Goal: Information Seeking & Learning: Learn about a topic

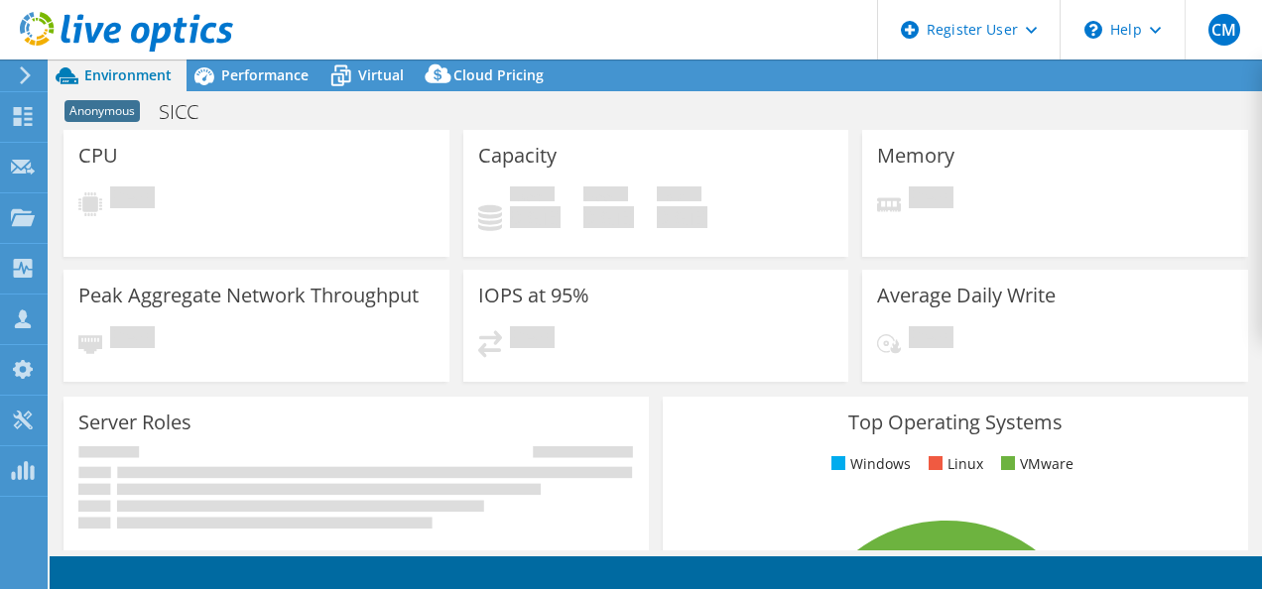
select select "EULondon"
select select "GBP"
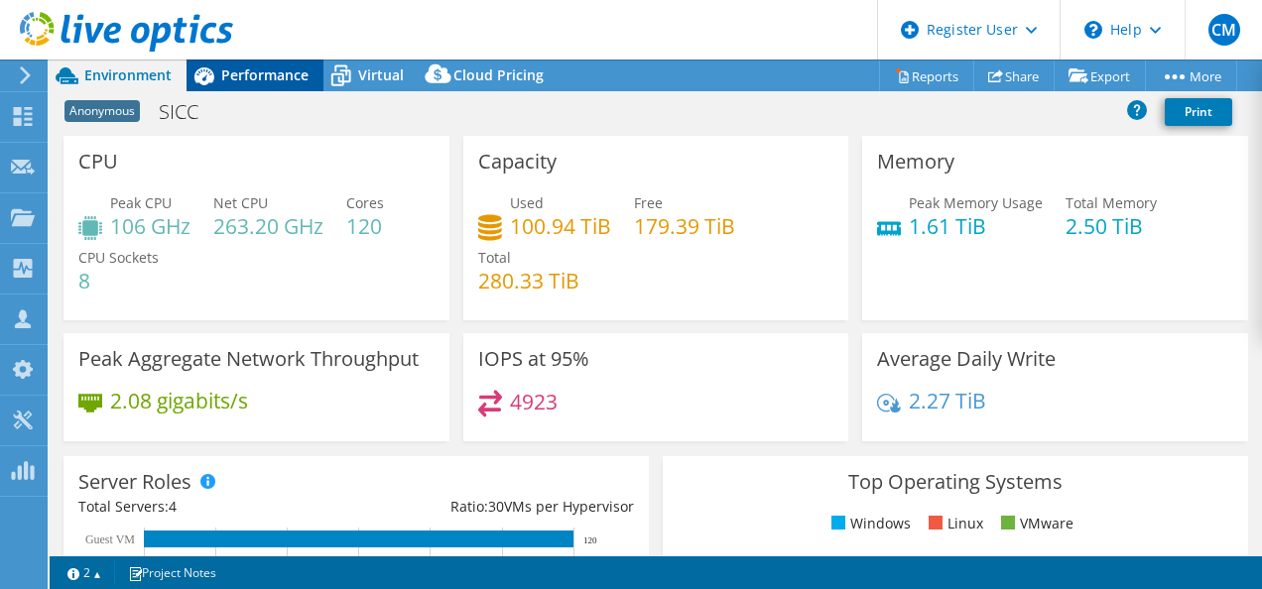
click at [252, 85] on div "Performance" at bounding box center [255, 76] width 137 height 32
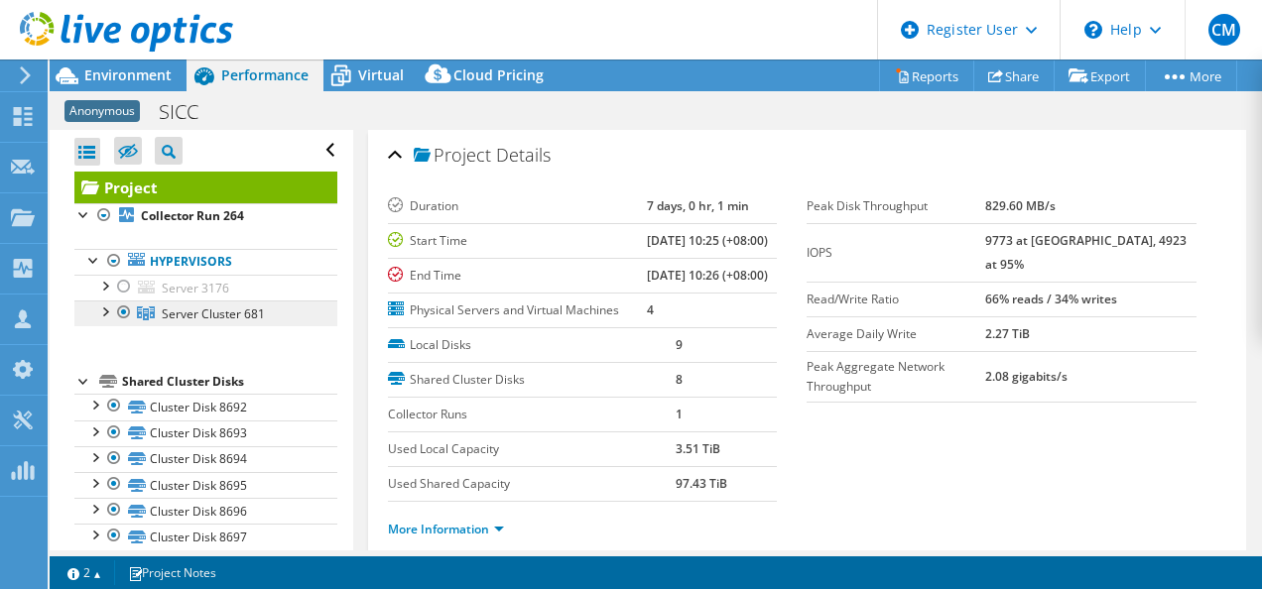
click at [169, 306] on span "Server Cluster 681" at bounding box center [213, 314] width 103 height 17
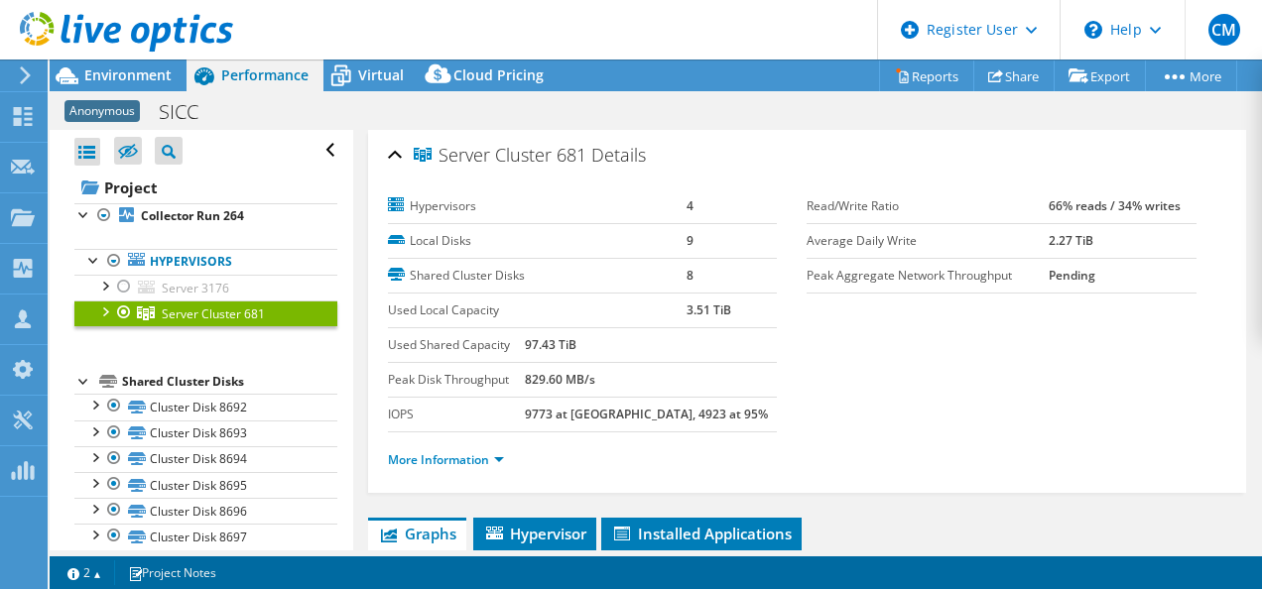
click at [114, 310] on div at bounding box center [124, 313] width 20 height 24
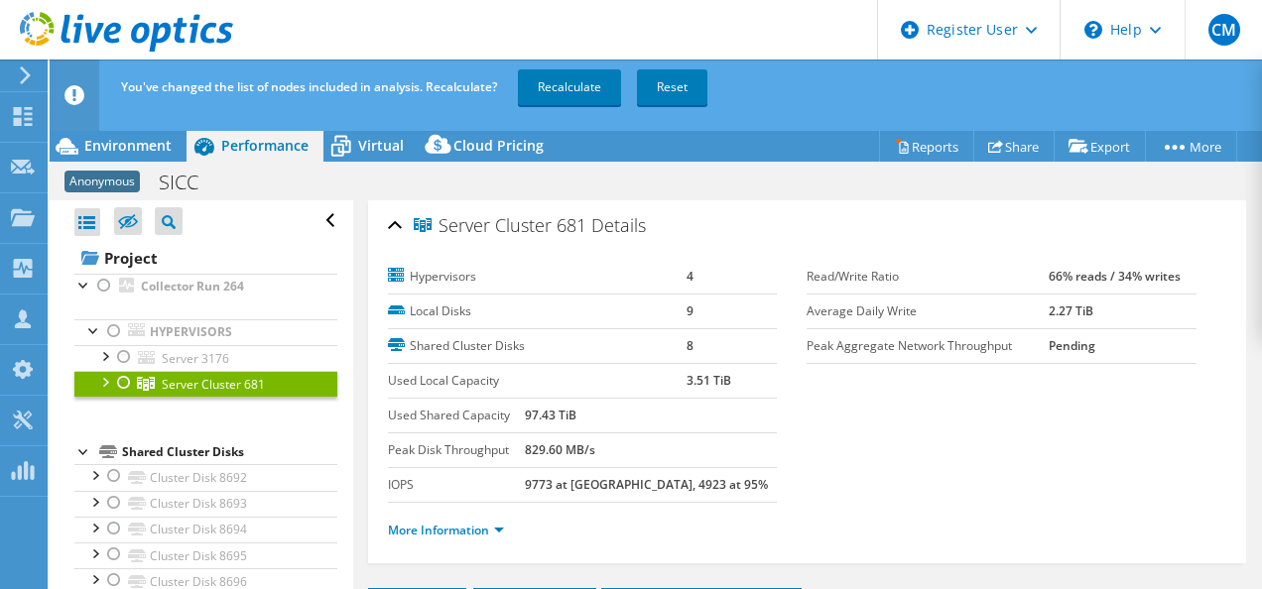
click at [127, 385] on div at bounding box center [124, 383] width 20 height 24
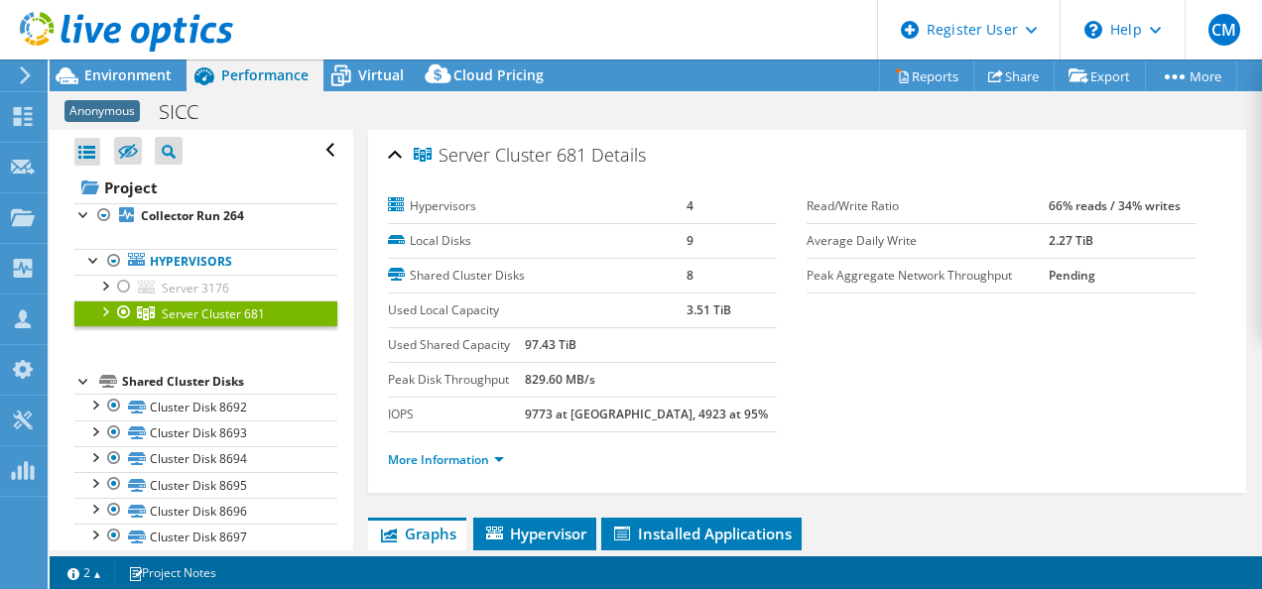
click at [97, 308] on div at bounding box center [104, 311] width 20 height 20
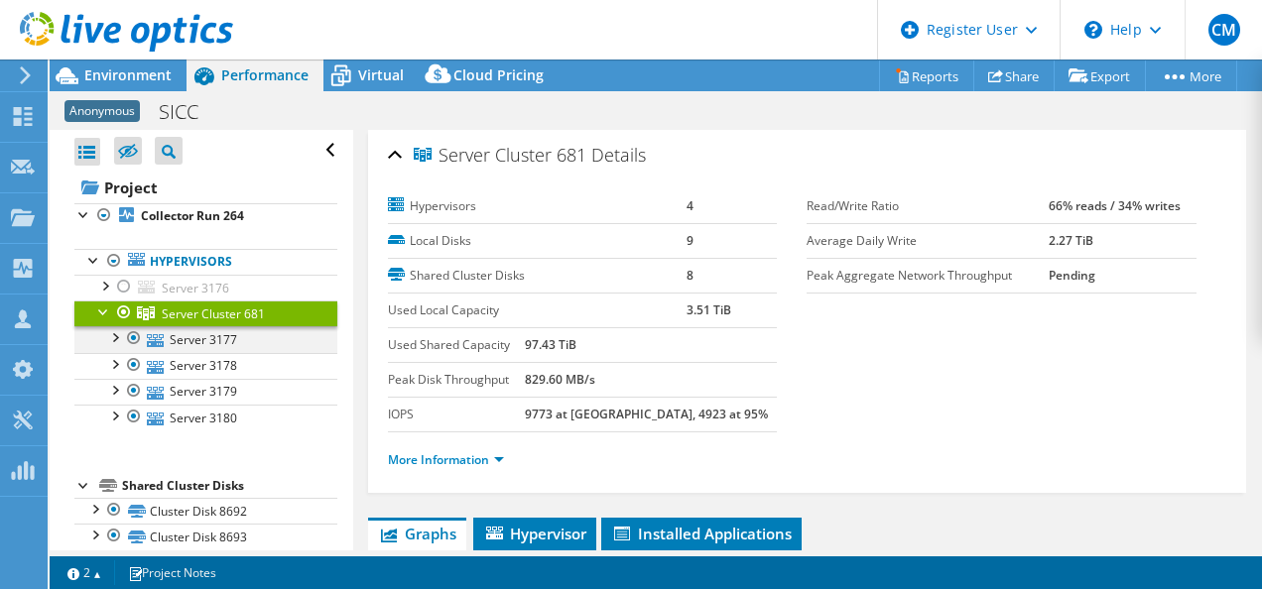
click at [110, 336] on div at bounding box center [114, 337] width 20 height 20
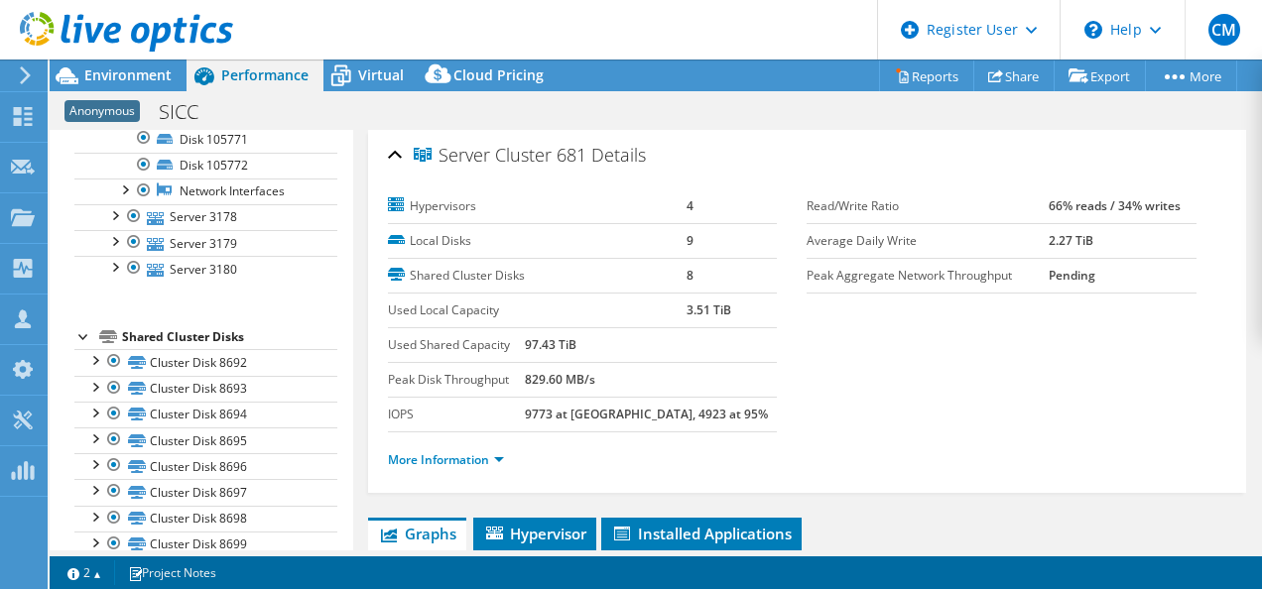
scroll to position [482, 0]
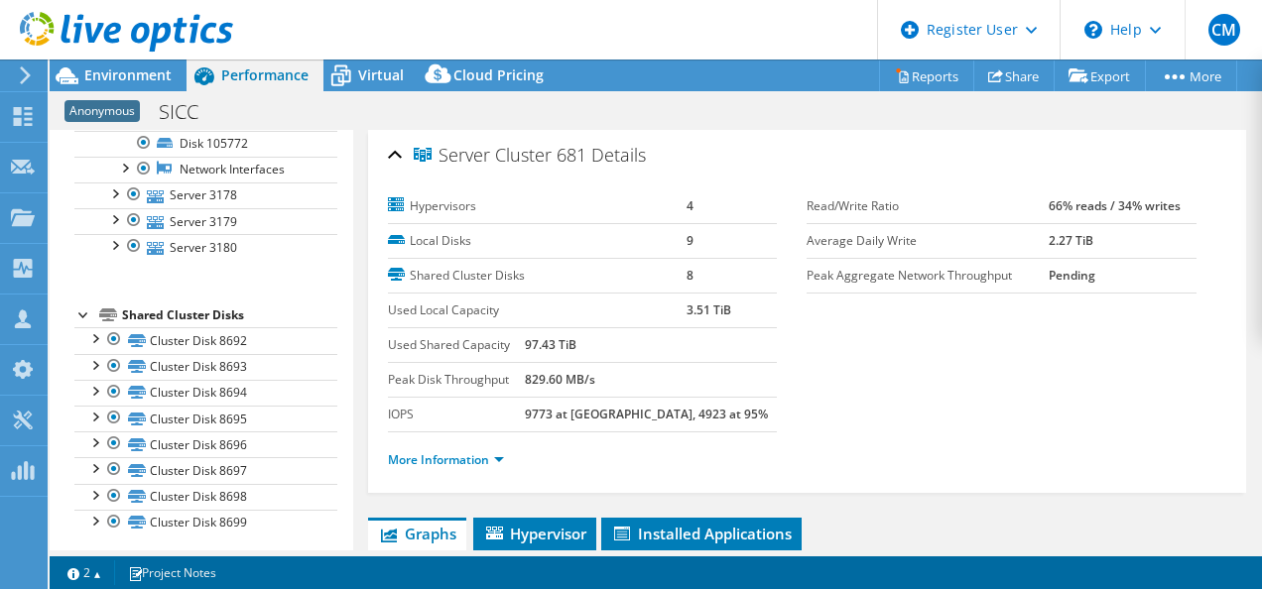
click at [95, 310] on li "Shared Cluster Disks Cluster Disk 8692 Disk 105763 | Server 3177" at bounding box center [205, 420] width 263 height 232
click at [87, 306] on div at bounding box center [84, 314] width 20 height 20
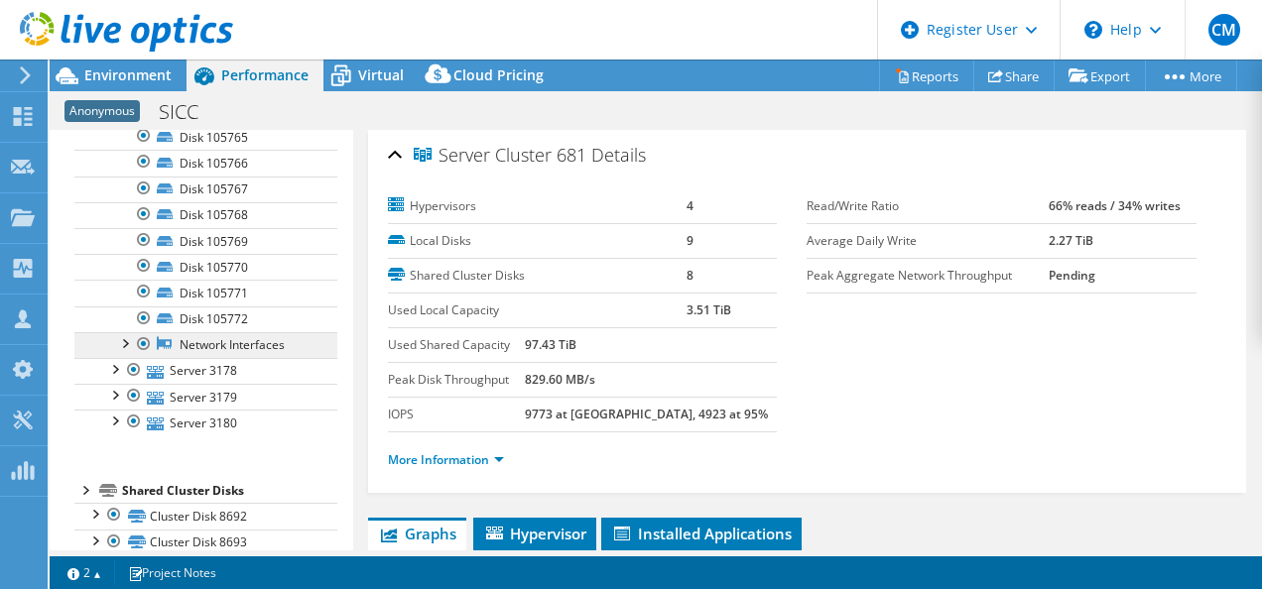
scroll to position [277, 0]
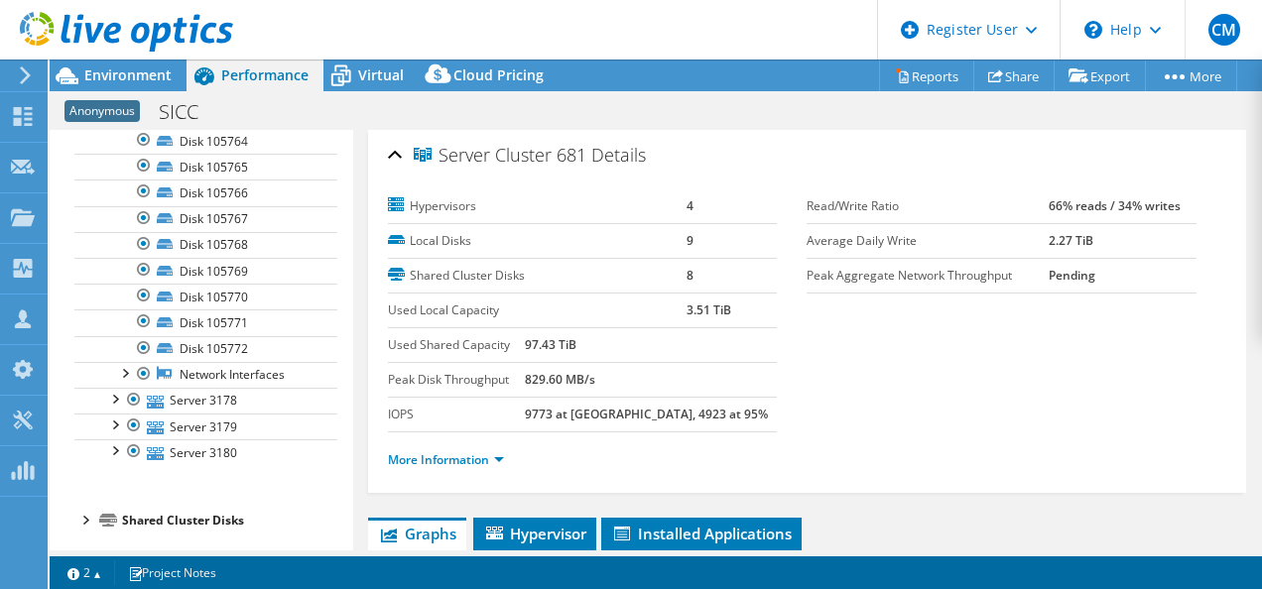
click at [90, 511] on div at bounding box center [84, 519] width 20 height 20
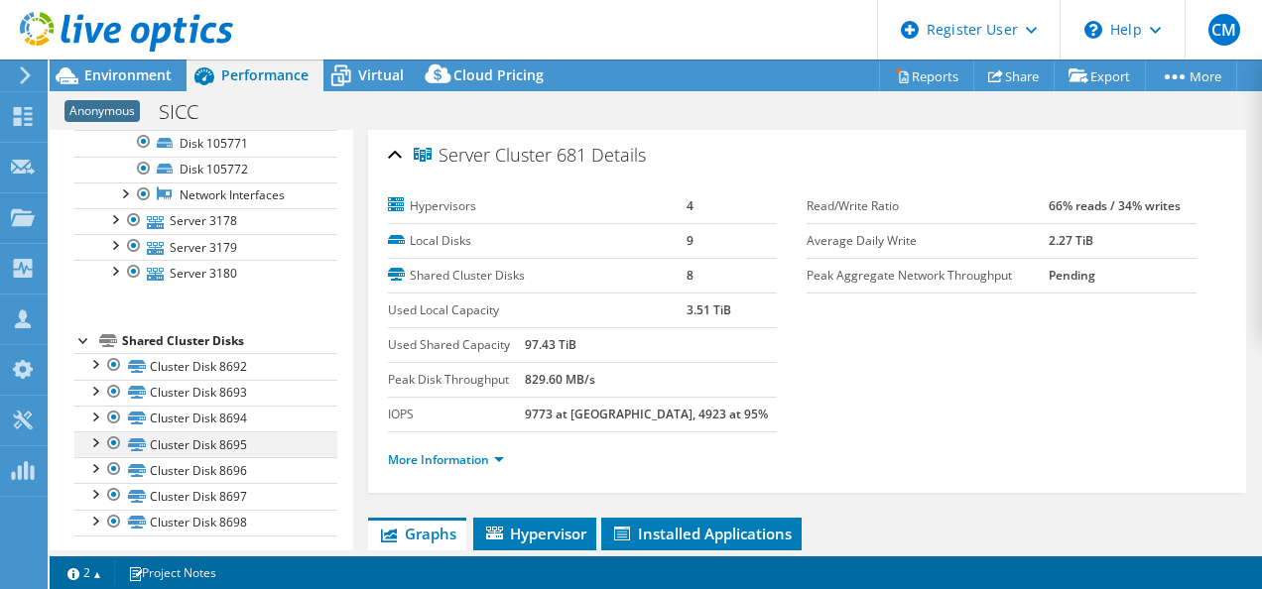
scroll to position [482, 0]
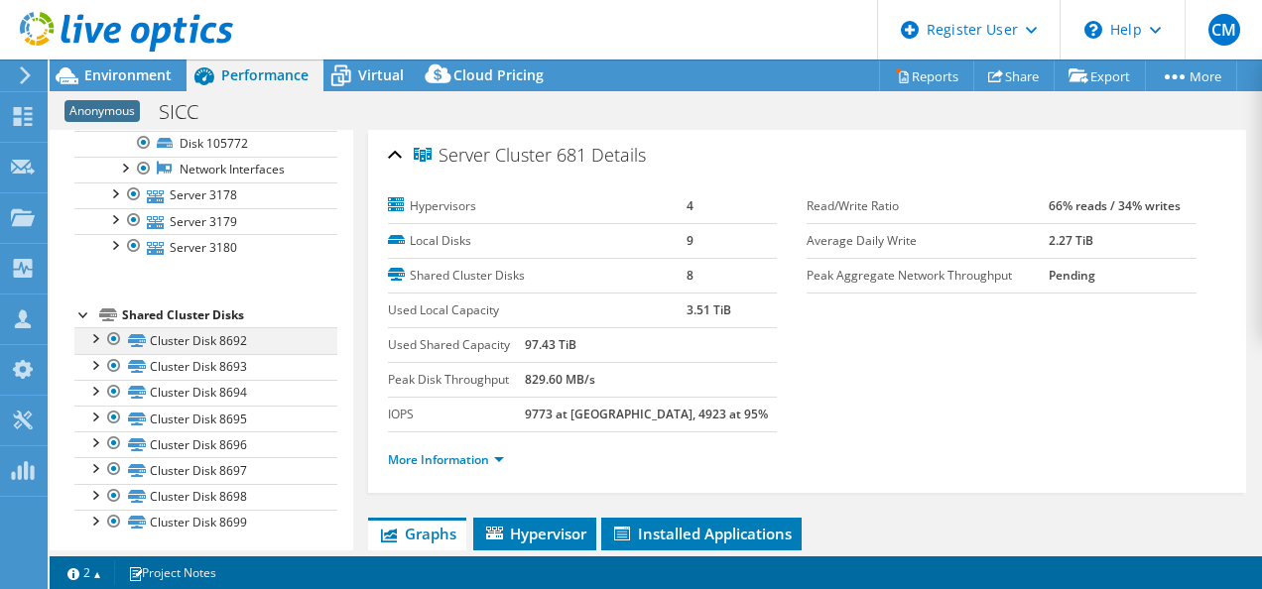
click at [119, 330] on div at bounding box center [114, 339] width 20 height 24
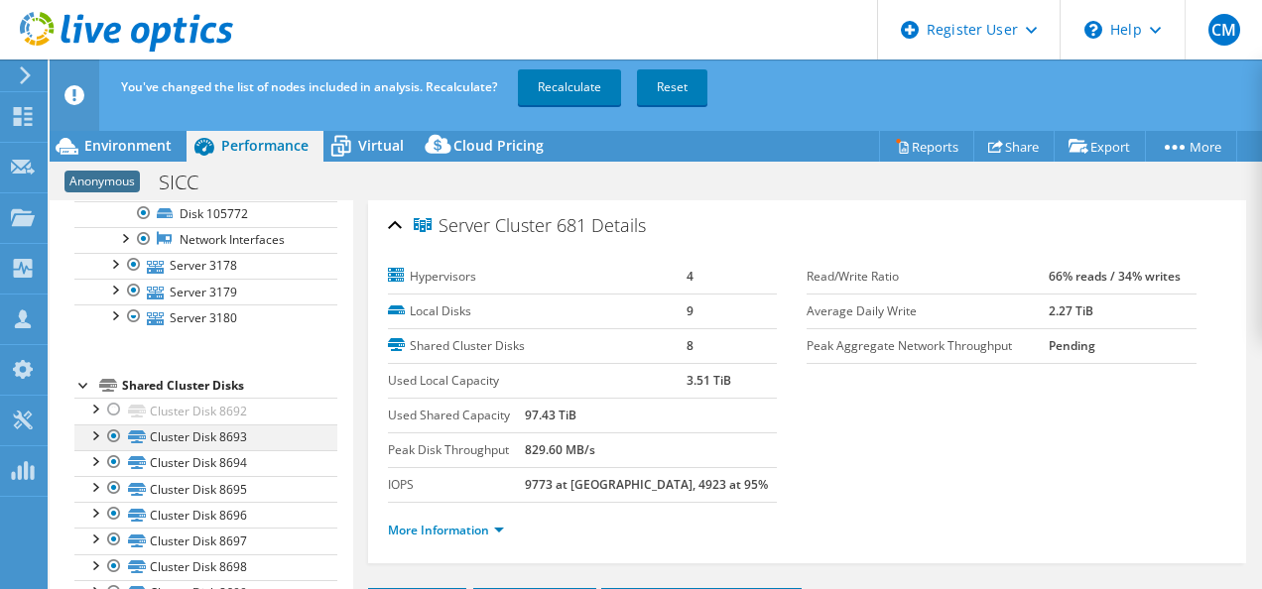
click at [112, 433] on div at bounding box center [114, 437] width 20 height 24
click at [115, 458] on div at bounding box center [114, 463] width 20 height 24
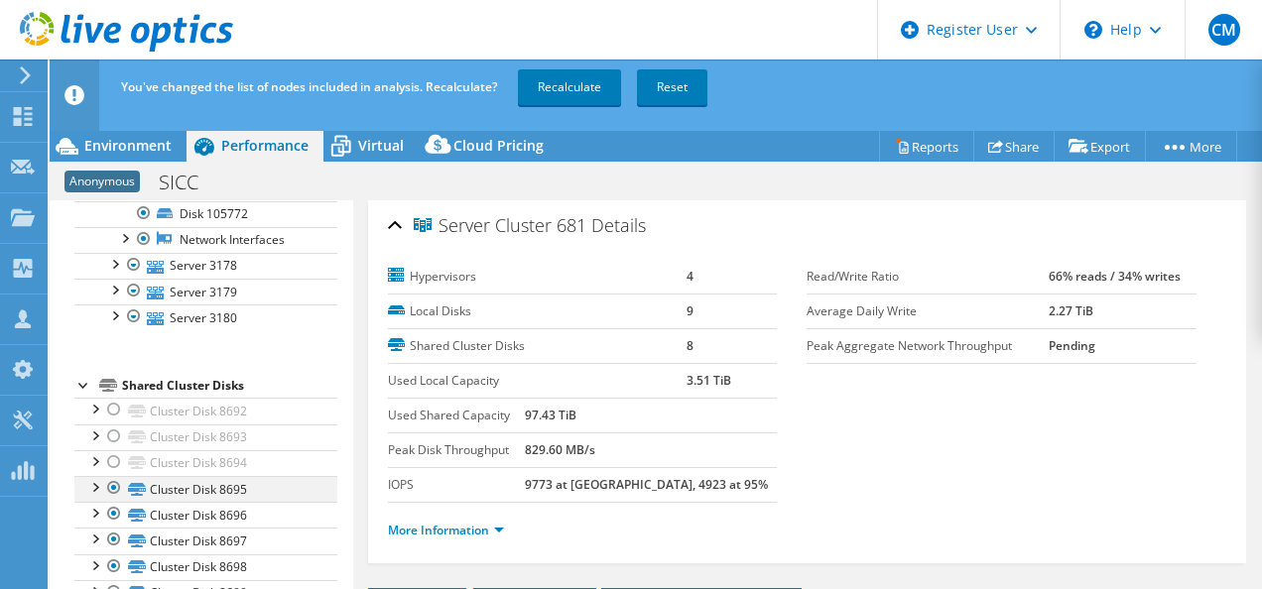
click at [115, 480] on div at bounding box center [114, 488] width 20 height 24
click at [111, 510] on div at bounding box center [114, 514] width 20 height 24
click at [113, 529] on div at bounding box center [114, 540] width 20 height 24
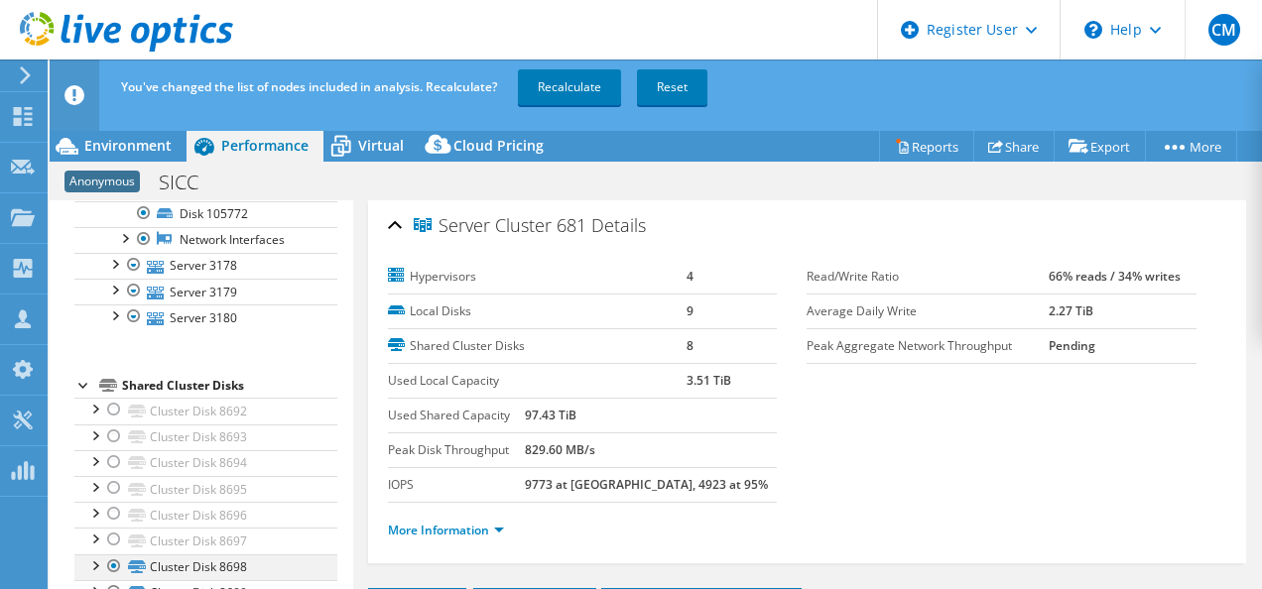
click at [114, 555] on div at bounding box center [114, 567] width 20 height 24
click at [117, 581] on div at bounding box center [114, 593] width 20 height 24
click at [276, 330] on ul "Hypervisors Server 3176 Disk 105760 Disk 105761" at bounding box center [205, 84] width 263 height 534
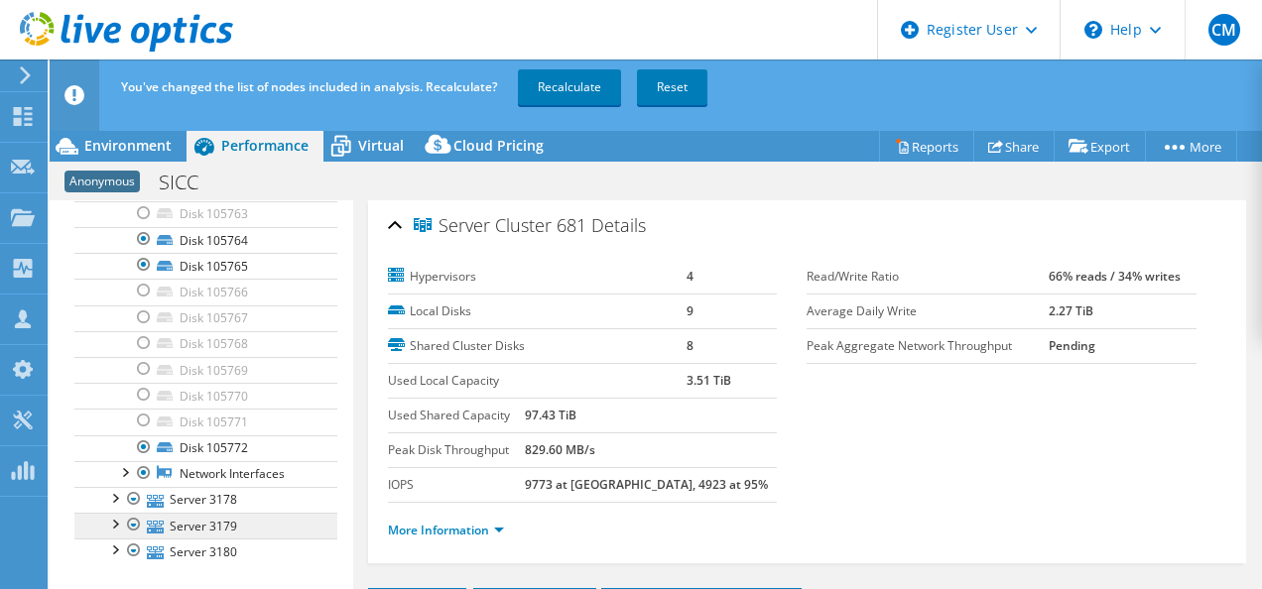
scroll to position [85, 0]
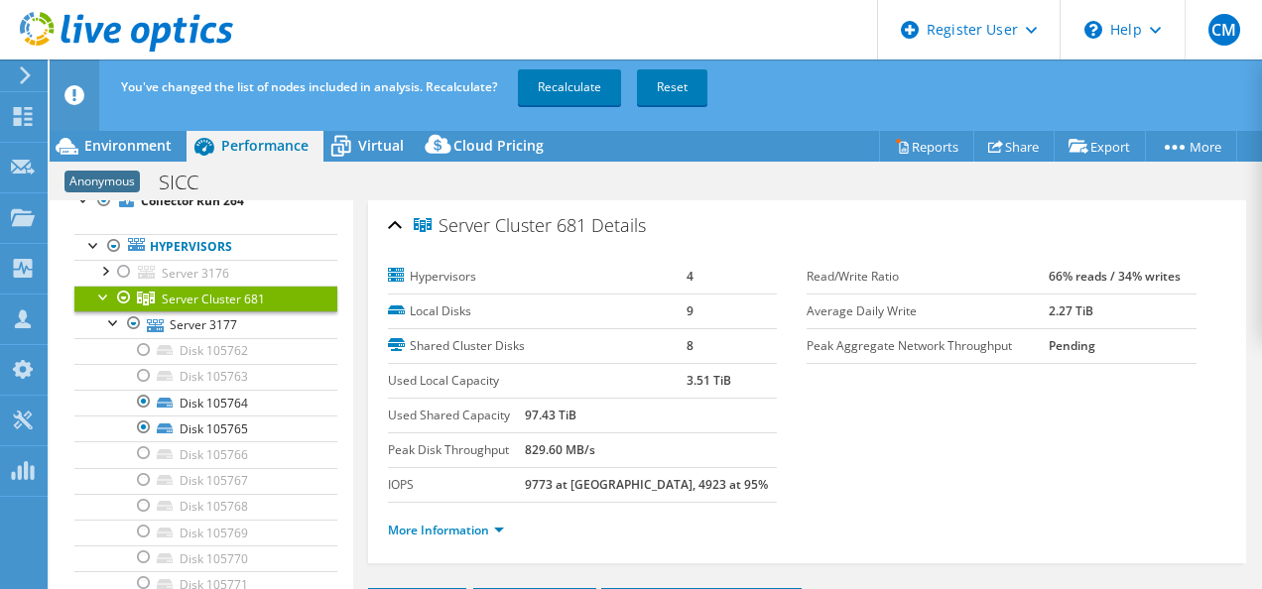
click at [116, 292] on div at bounding box center [124, 298] width 20 height 24
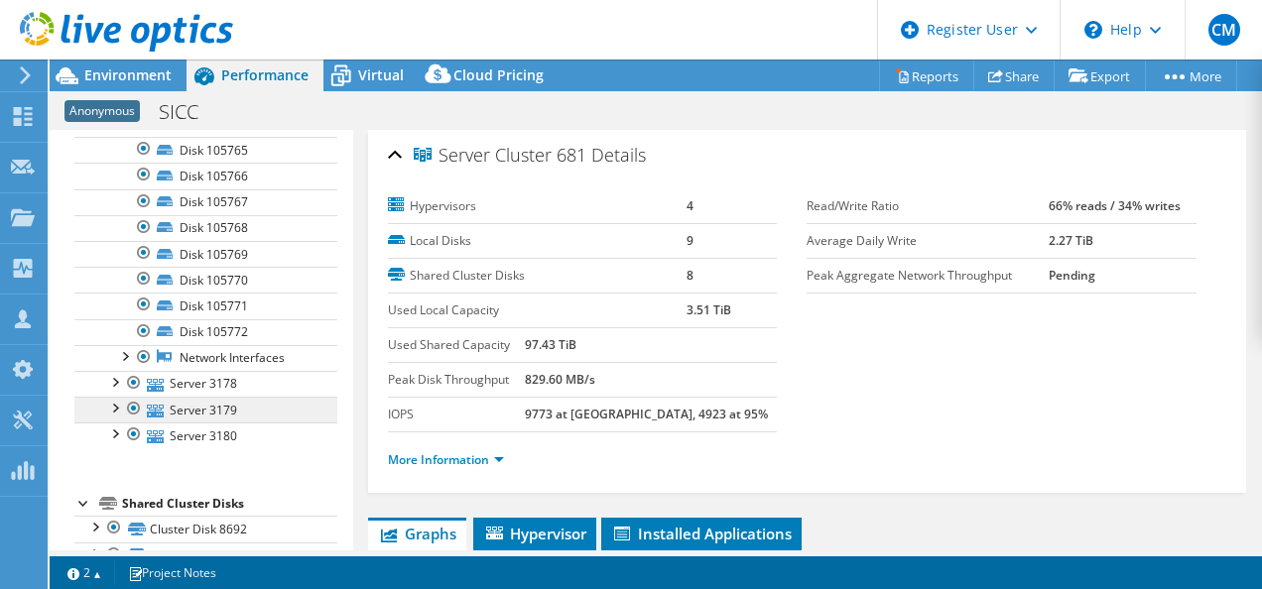
scroll to position [383, 0]
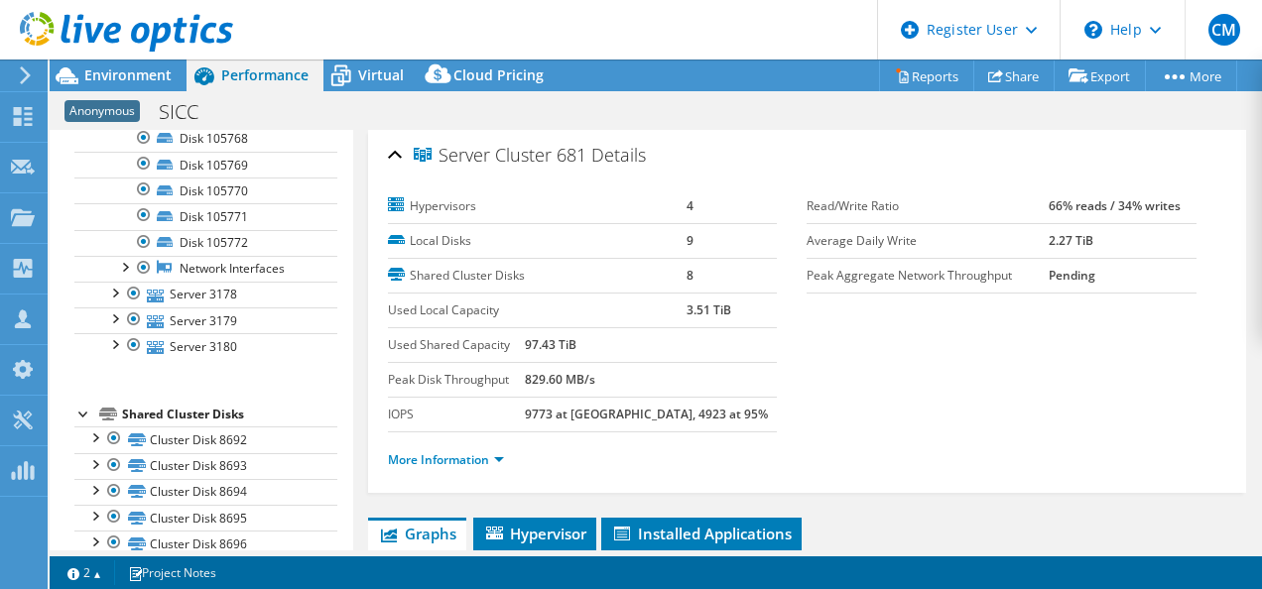
click at [74, 404] on div at bounding box center [84, 413] width 20 height 20
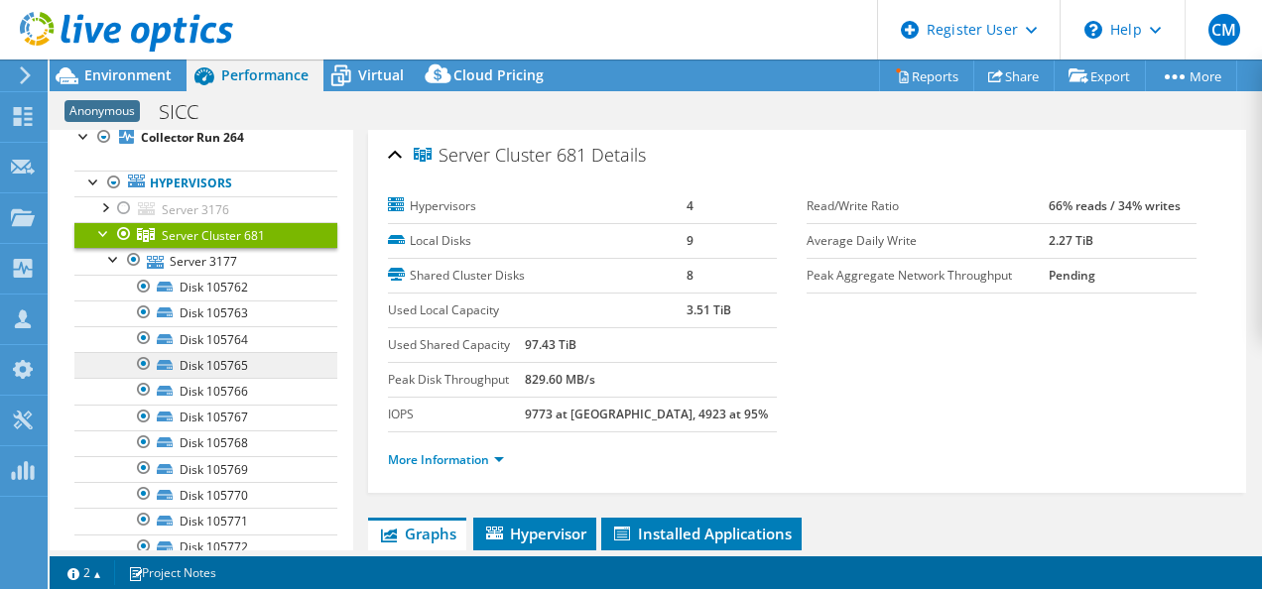
scroll to position [277, 0]
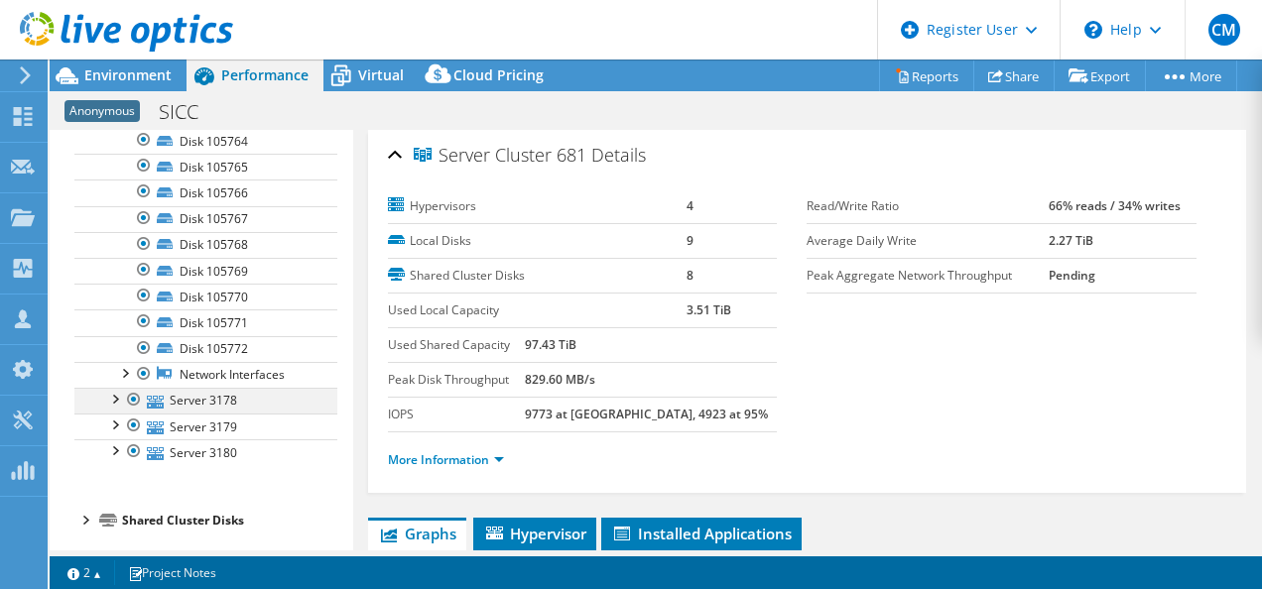
click at [115, 388] on div at bounding box center [114, 398] width 20 height 20
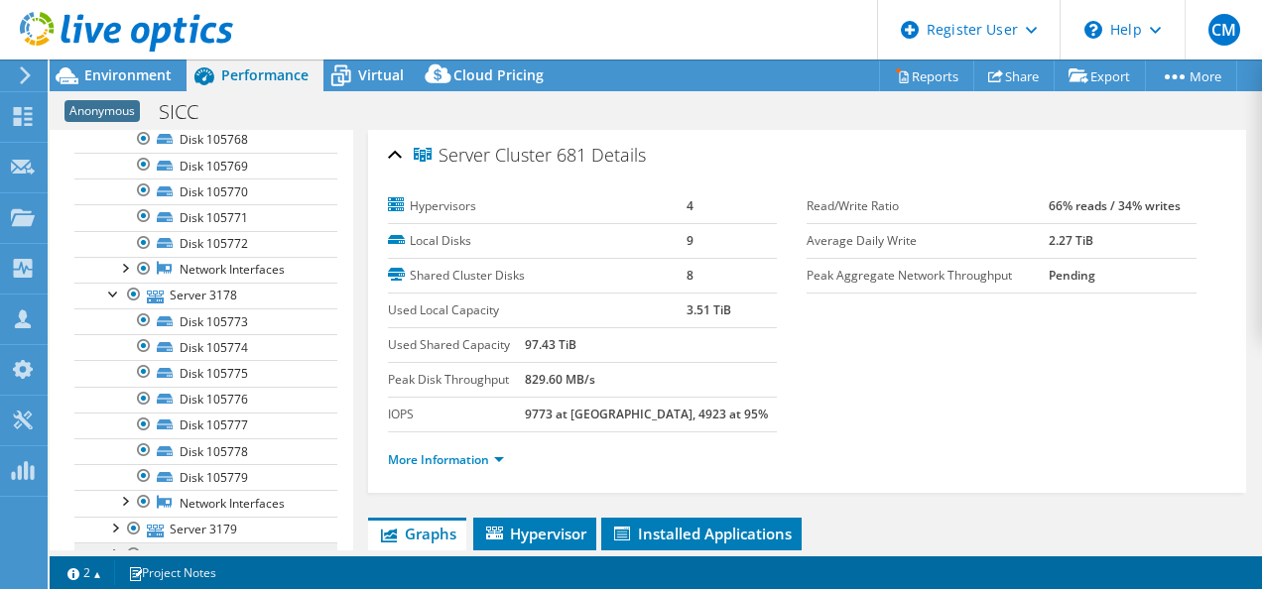
scroll to position [482, 0]
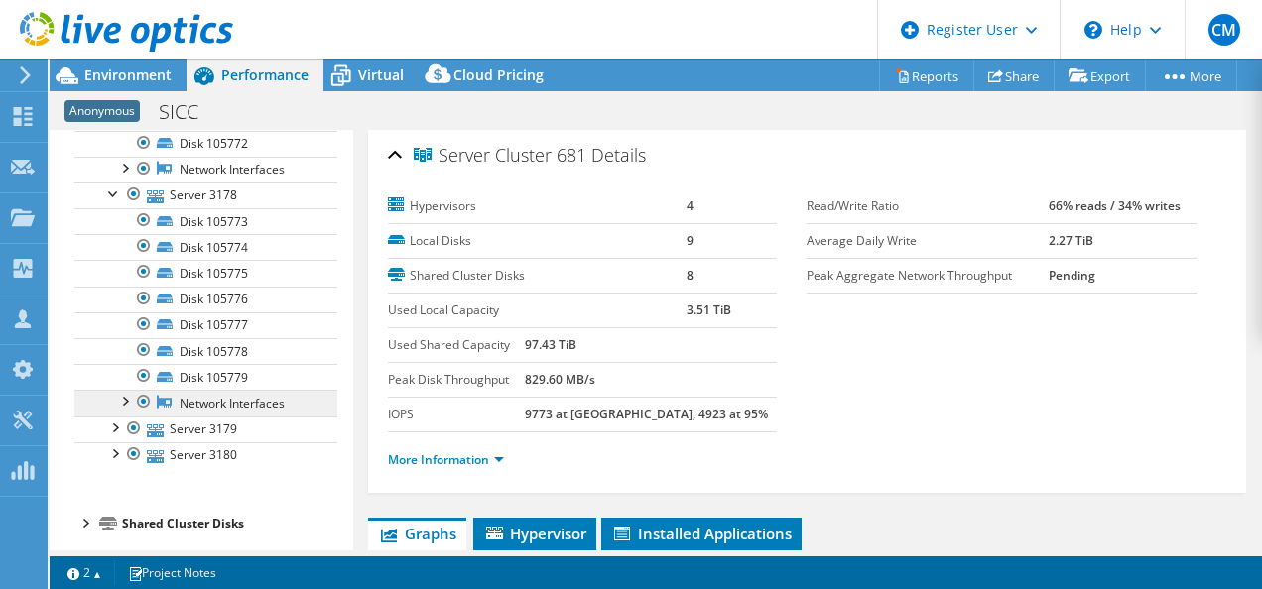
click at [117, 402] on link "Network Interfaces" at bounding box center [205, 403] width 263 height 26
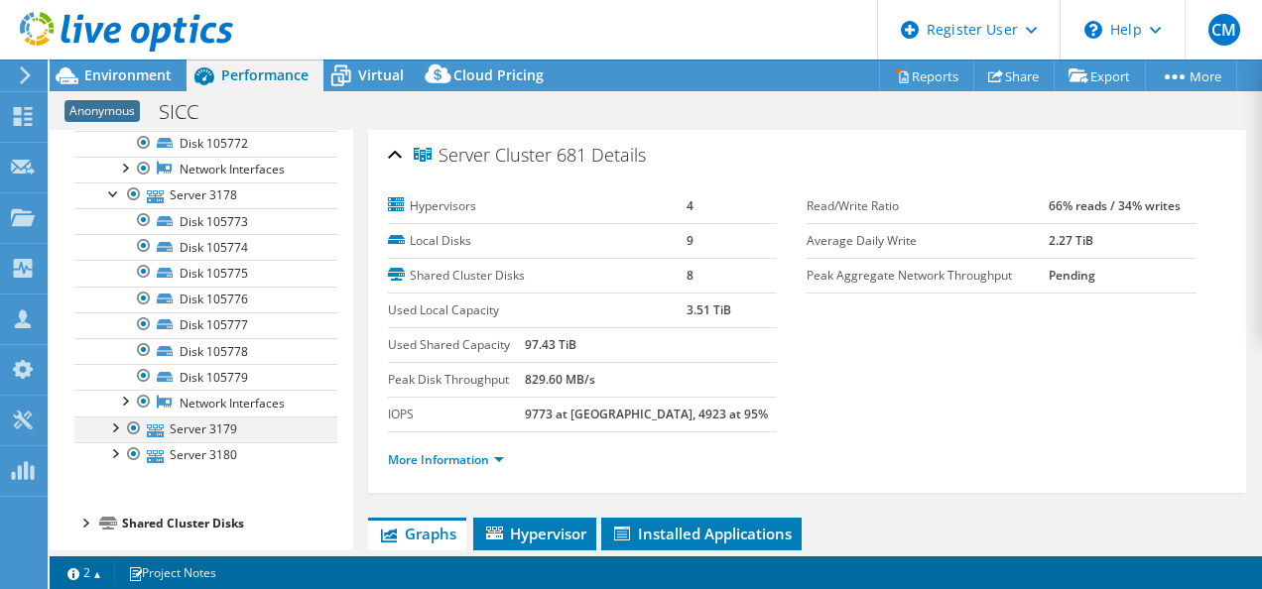
click at [118, 417] on div at bounding box center [114, 427] width 20 height 20
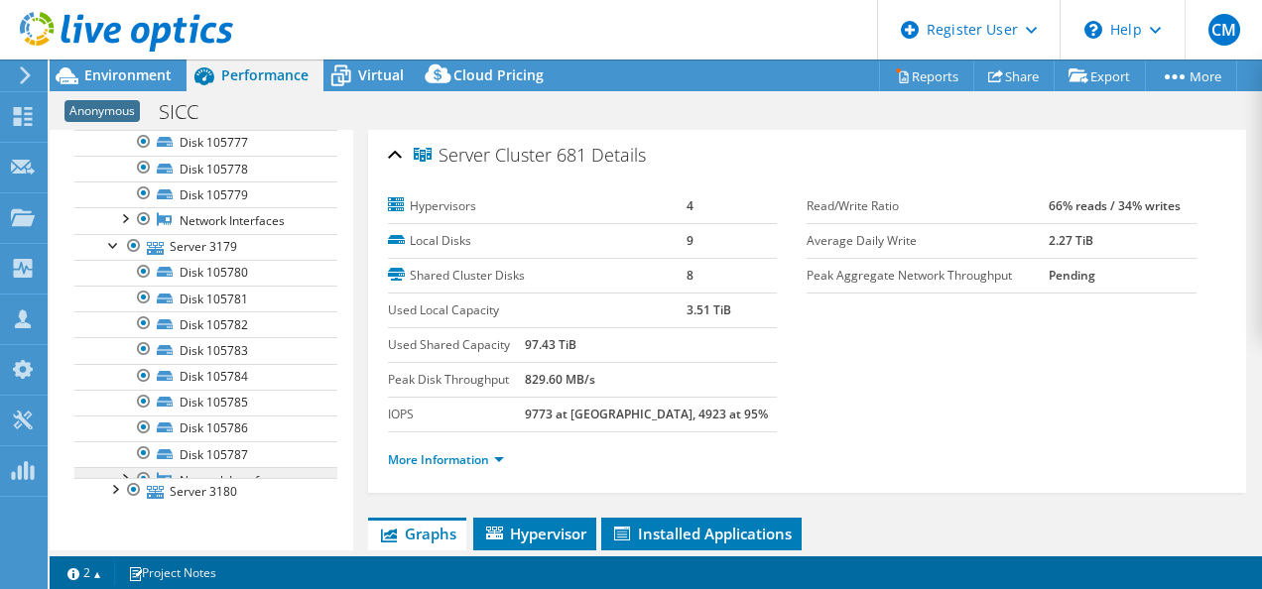
scroll to position [713, 0]
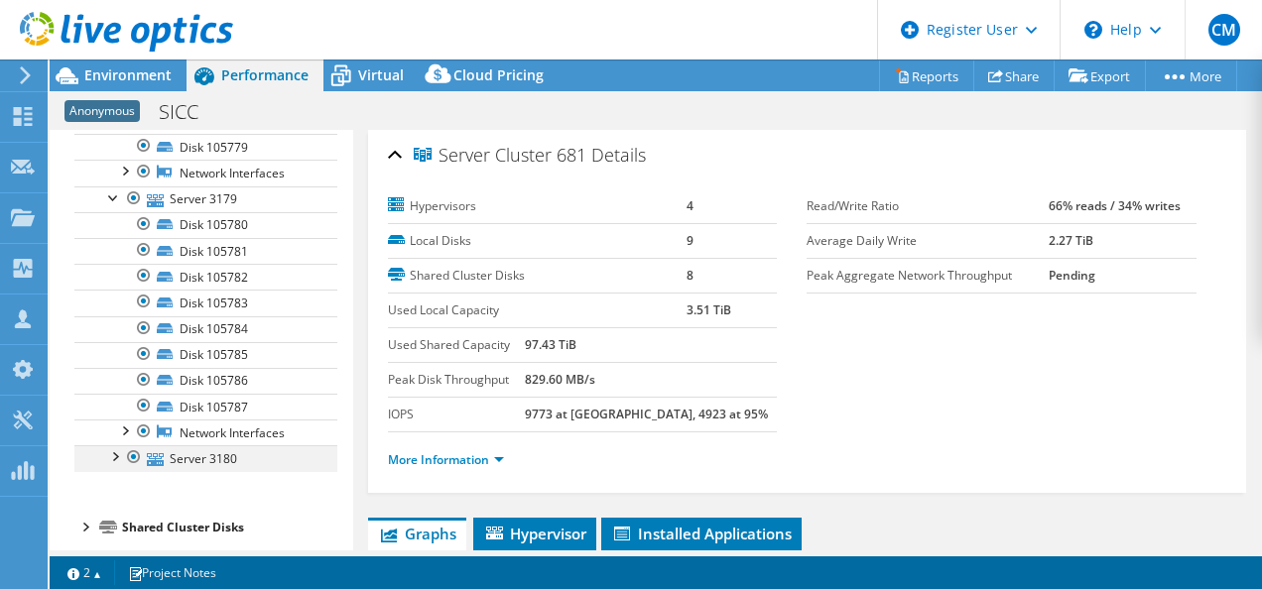
click at [118, 447] on div at bounding box center [114, 456] width 20 height 20
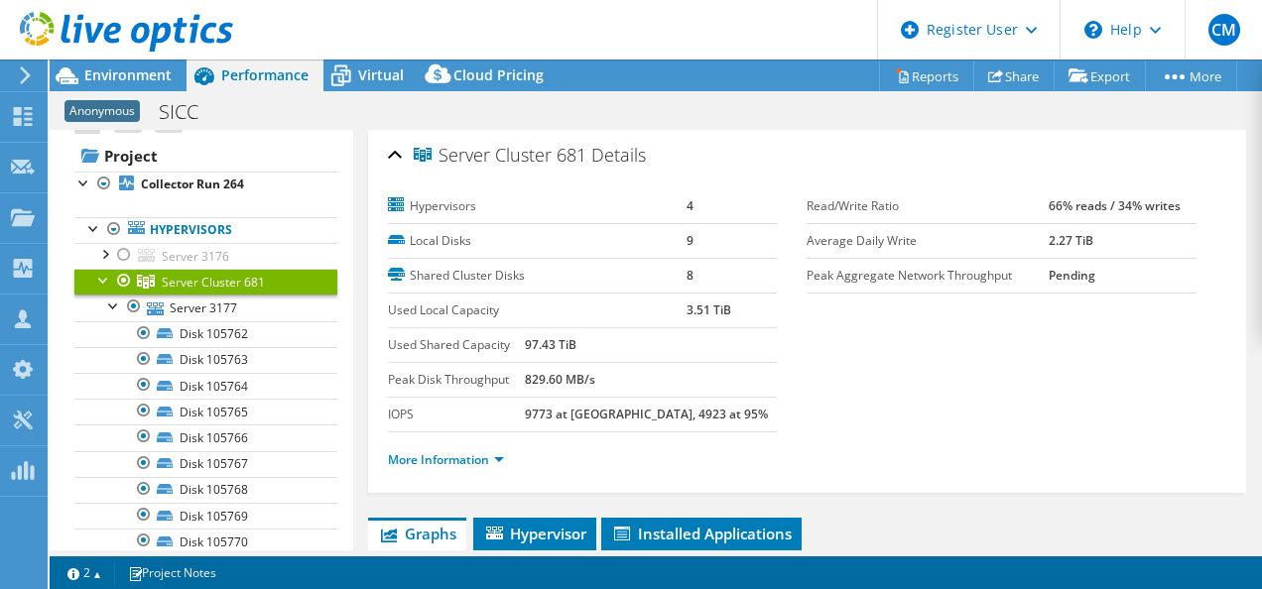
scroll to position [0, 0]
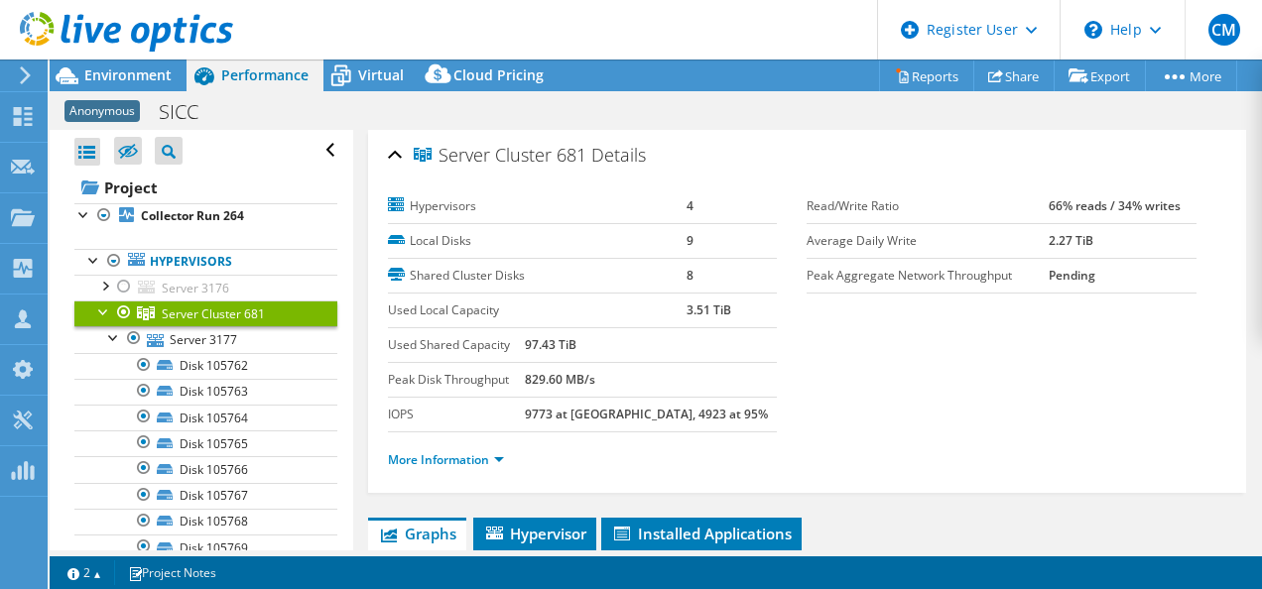
click at [104, 314] on div at bounding box center [104, 311] width 20 height 20
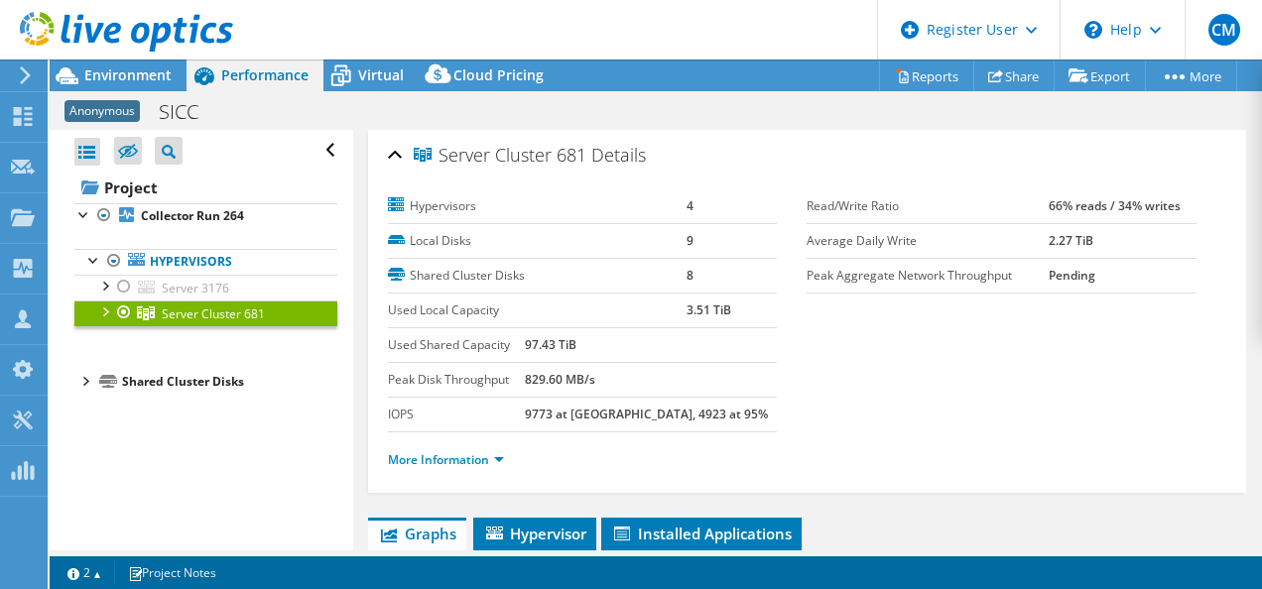
click at [110, 314] on div at bounding box center [104, 311] width 20 height 20
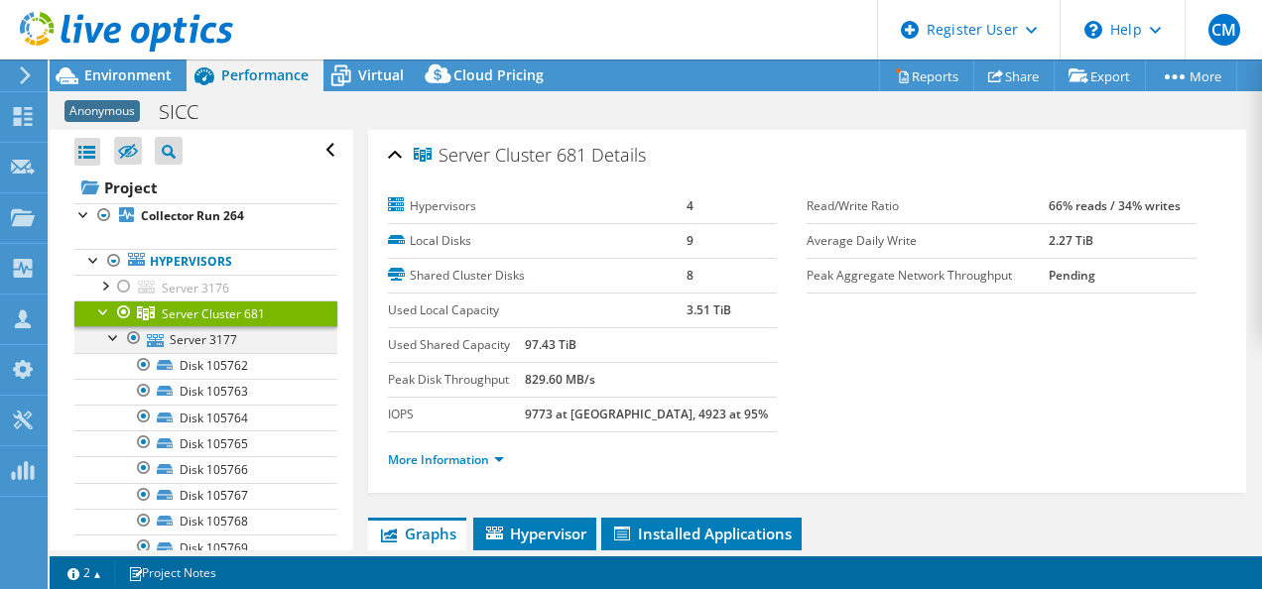
click at [120, 337] on div at bounding box center [114, 337] width 20 height 20
click at [117, 363] on div at bounding box center [114, 363] width 20 height 20
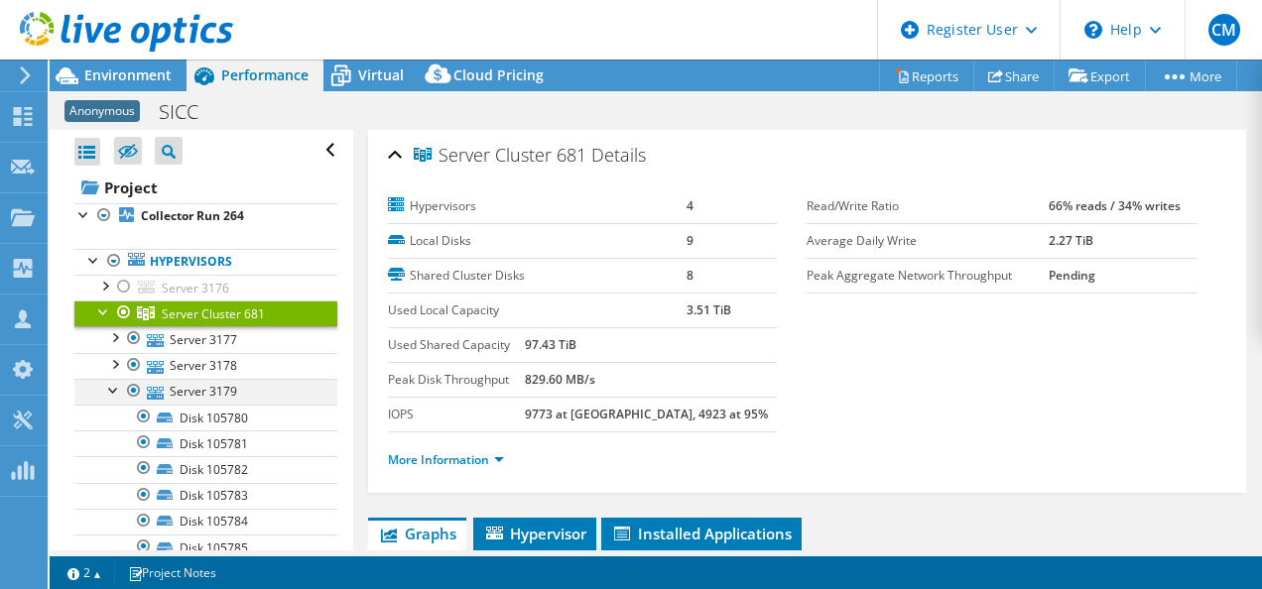
click at [116, 383] on div at bounding box center [114, 389] width 20 height 20
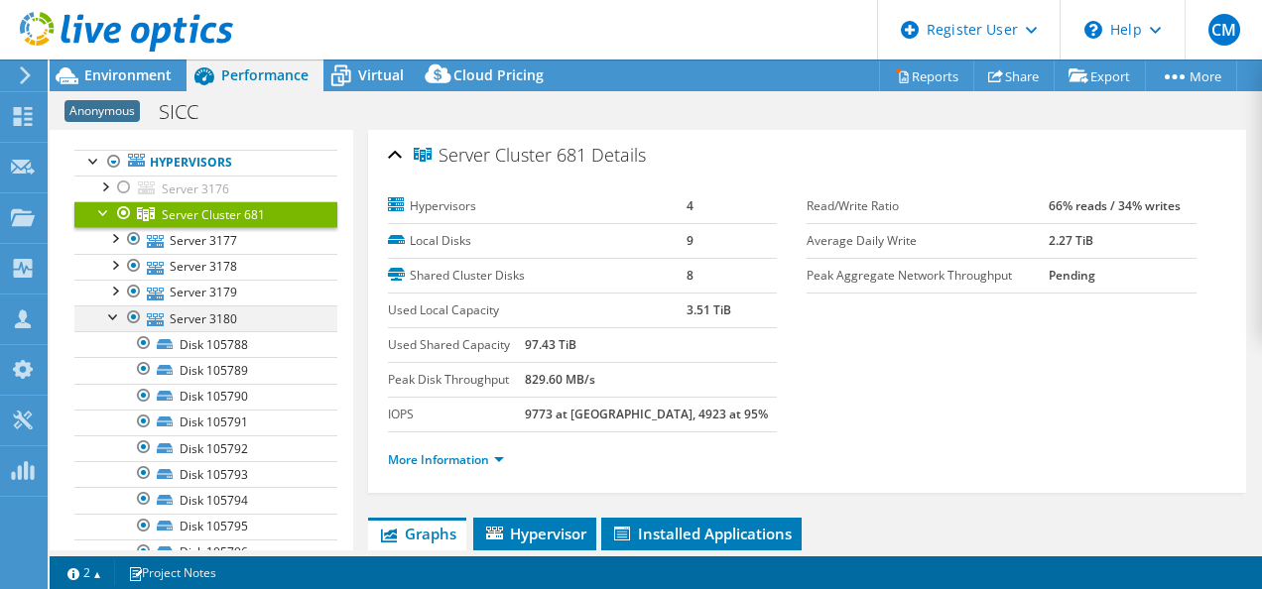
click at [116, 310] on div at bounding box center [114, 316] width 20 height 20
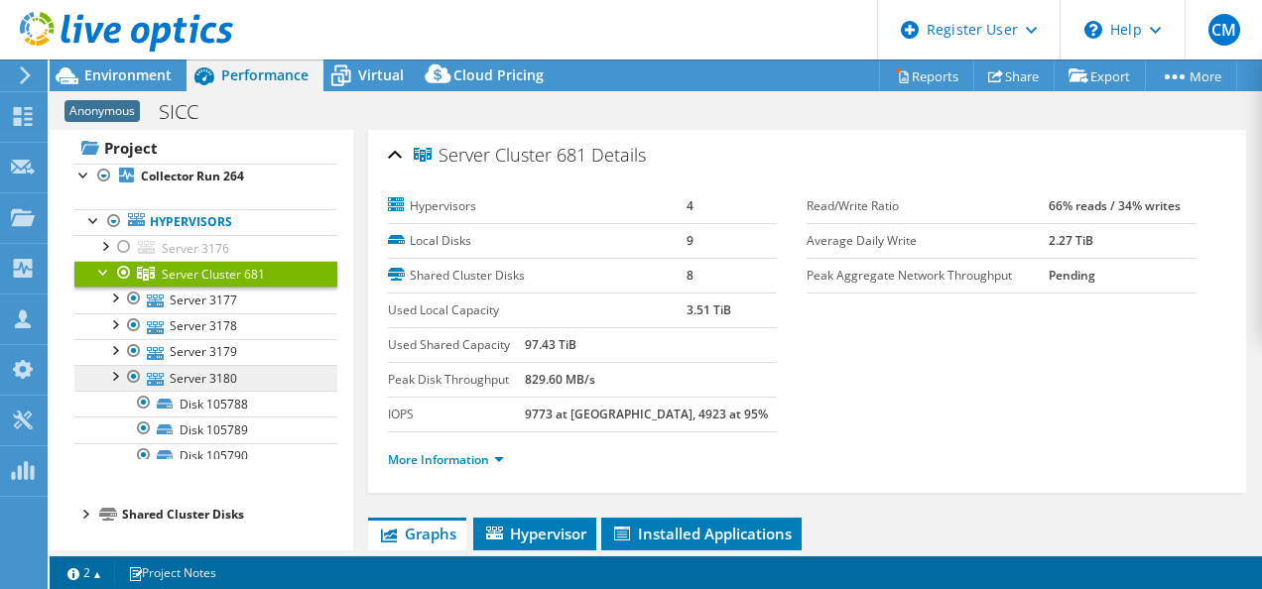
scroll to position [0, 0]
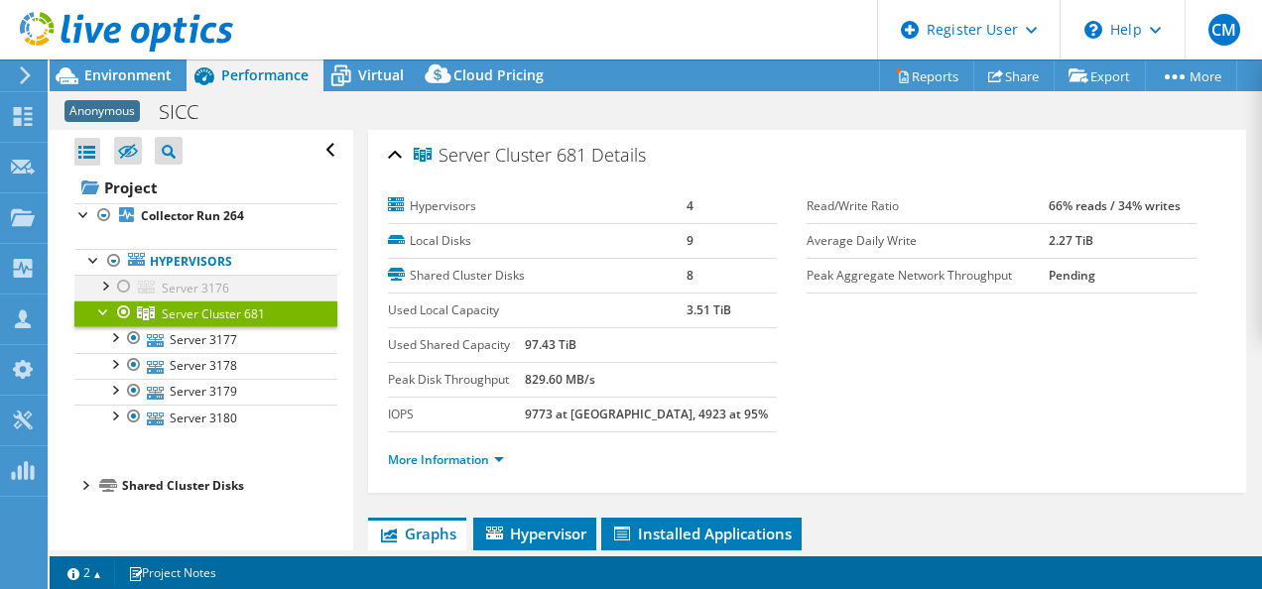
click at [104, 284] on div at bounding box center [104, 285] width 20 height 20
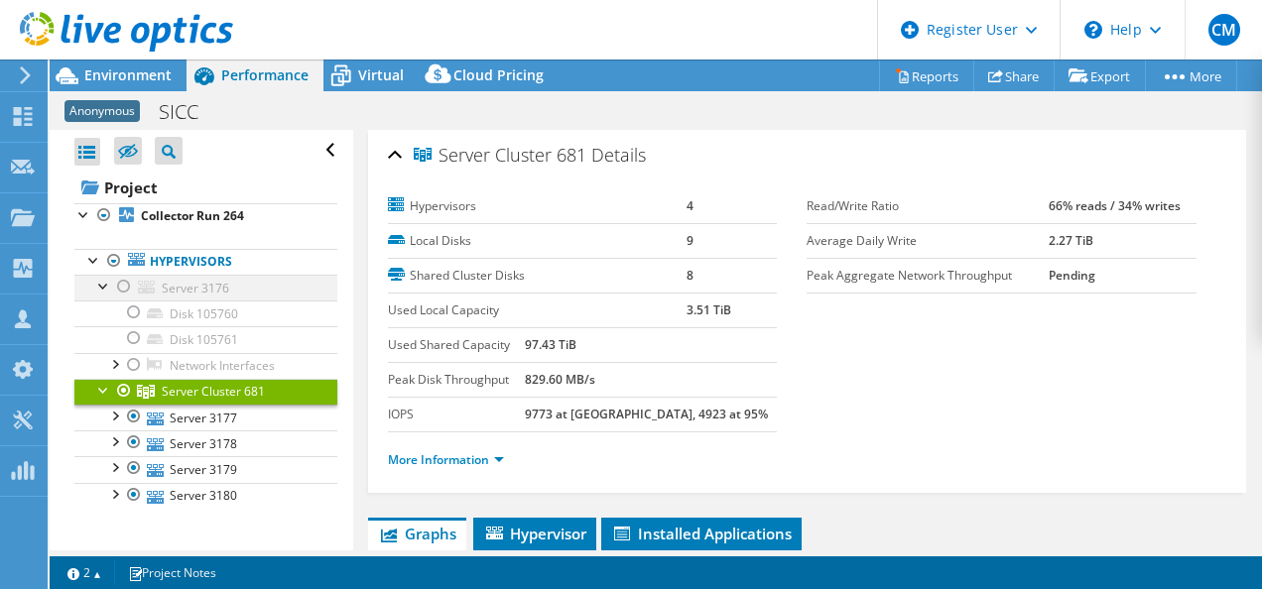
click at [104, 284] on div at bounding box center [104, 285] width 20 height 20
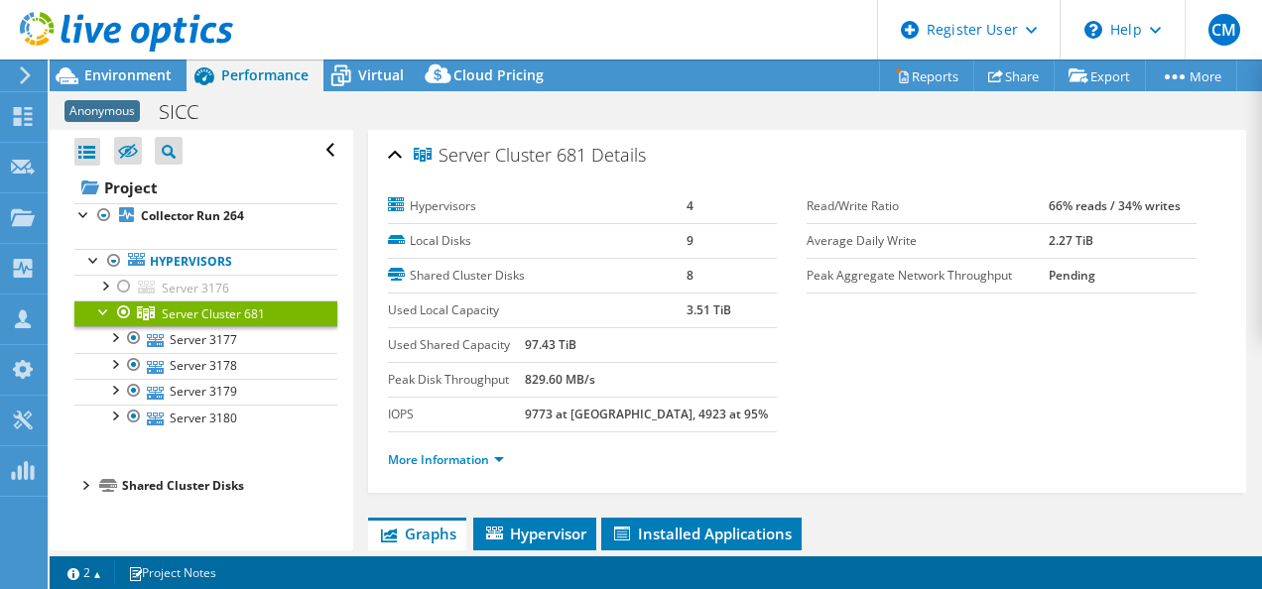
click at [102, 302] on div at bounding box center [104, 311] width 20 height 20
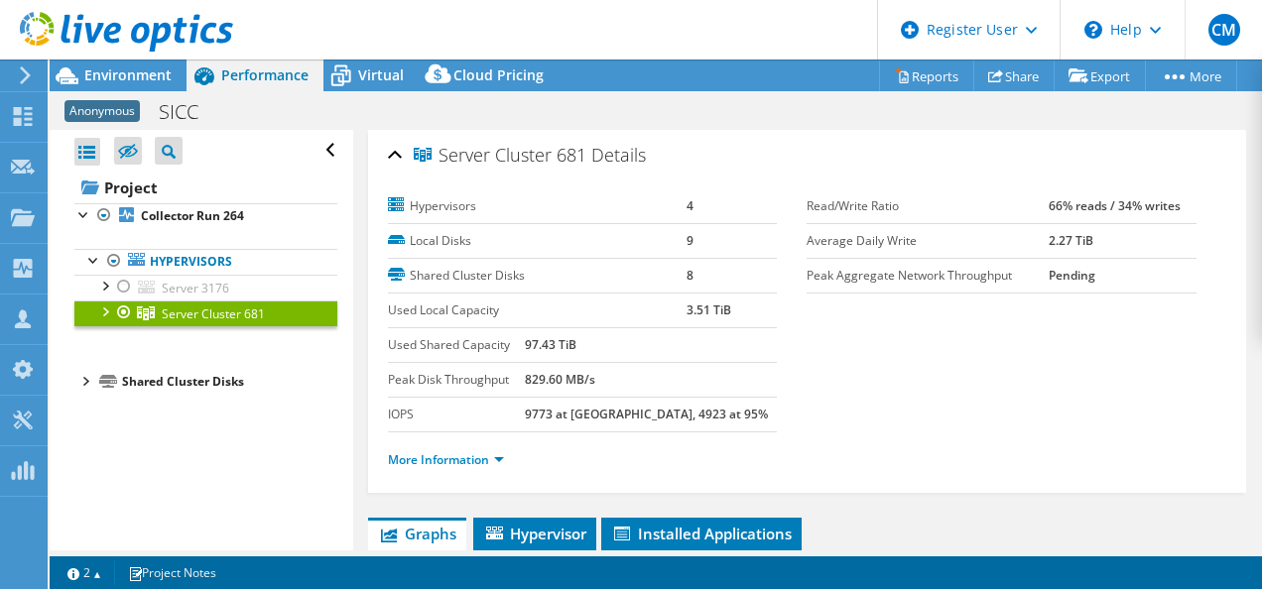
click at [97, 380] on li "Shared Cluster Disks Cluster Disk 8692 Disk 105763 | Server 3177" at bounding box center [205, 382] width 263 height 24
click at [97, 378] on li "Shared Cluster Disks Cluster Disk 8692 Disk 105763 | Server 3177" at bounding box center [205, 382] width 263 height 24
click at [88, 379] on div at bounding box center [84, 380] width 20 height 20
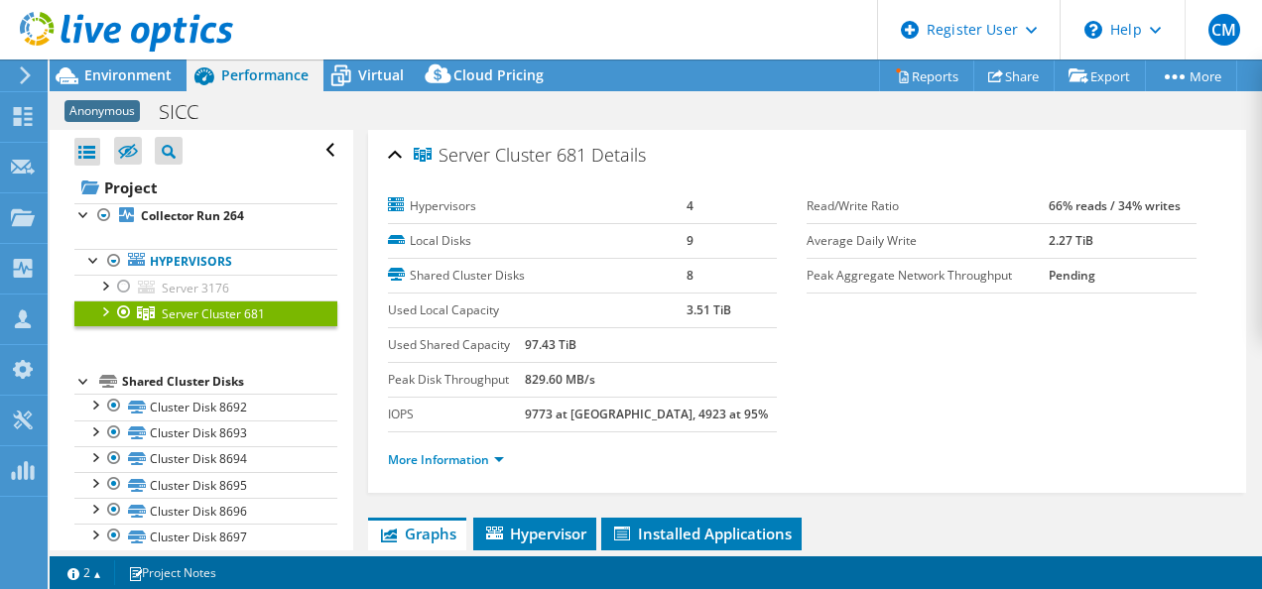
click at [107, 313] on div at bounding box center [104, 311] width 20 height 20
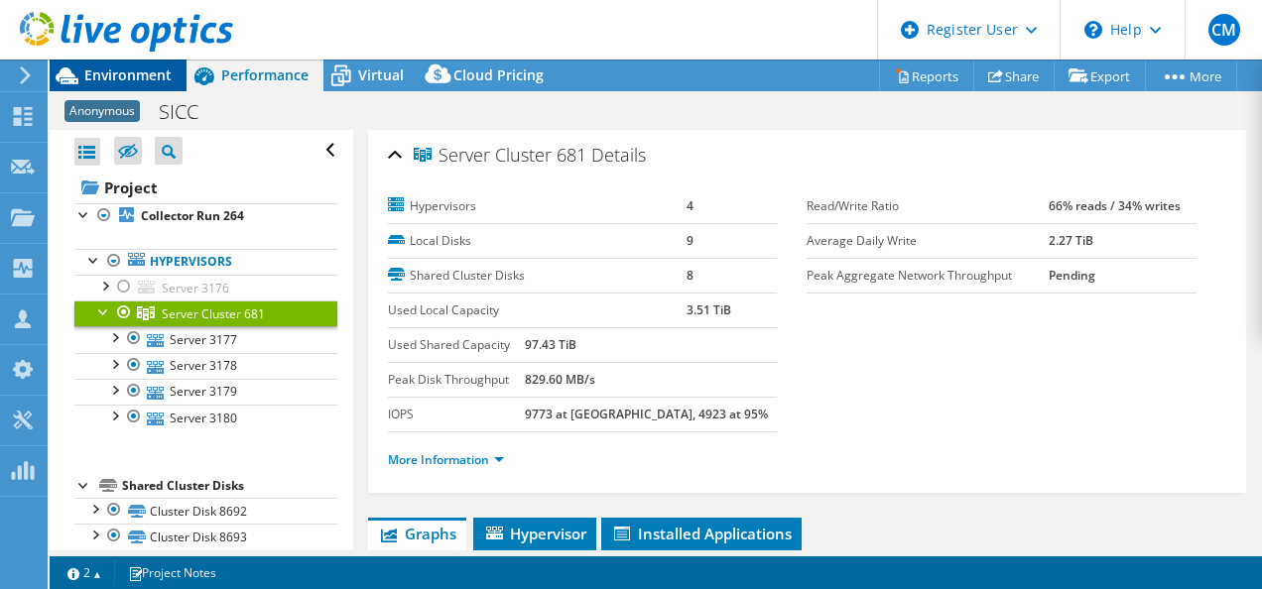
click at [156, 81] on span "Environment" at bounding box center [127, 74] width 87 height 19
